Goal: Transaction & Acquisition: Purchase product/service

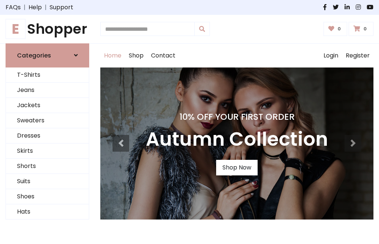
click at [190, 122] on h4 "10% Off Your First Order" at bounding box center [237, 116] width 182 height 10
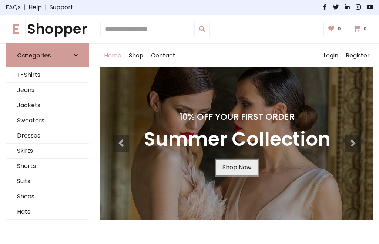
click at [237, 167] on link "Shop Now" at bounding box center [236, 168] width 41 height 16
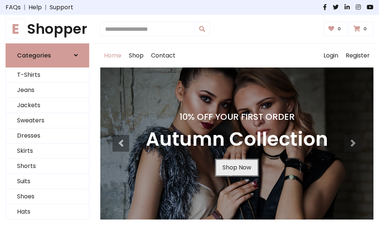
click at [237, 167] on link "Shop Now" at bounding box center [236, 168] width 41 height 16
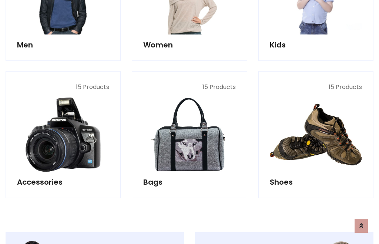
scroll to position [738, 0]
